Goal: Entertainment & Leisure: Consume media (video, audio)

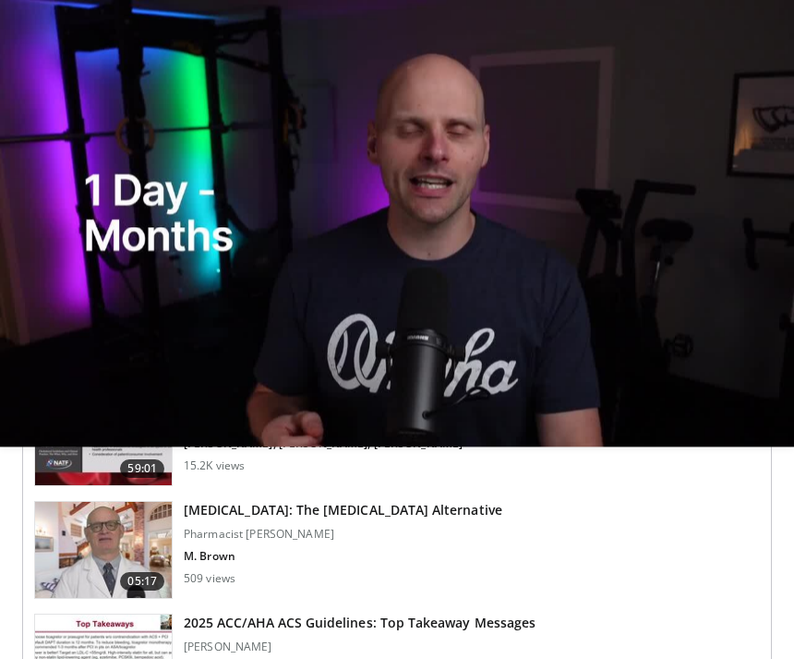
scroll to position [741, 0]
click at [315, 618] on h3 "2025 ACC/AHA ACS Guidelines: Top Takeaway Messages" at bounding box center [360, 622] width 352 height 18
